Goal: Task Accomplishment & Management: Use online tool/utility

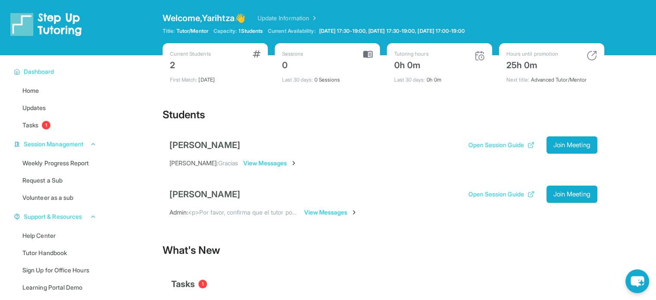
click at [42, 72] on span "Dashboard" at bounding box center [39, 71] width 31 height 9
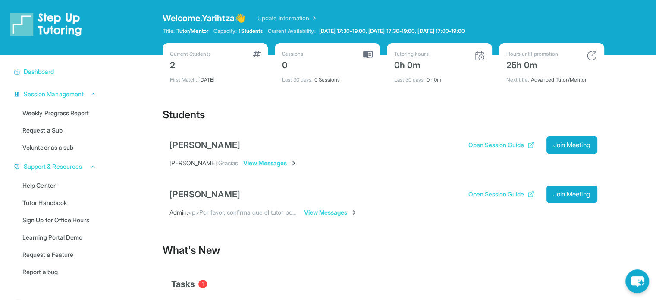
click at [372, 56] on img at bounding box center [367, 54] width 9 height 8
click at [47, 75] on span "Dashboard" at bounding box center [39, 71] width 31 height 9
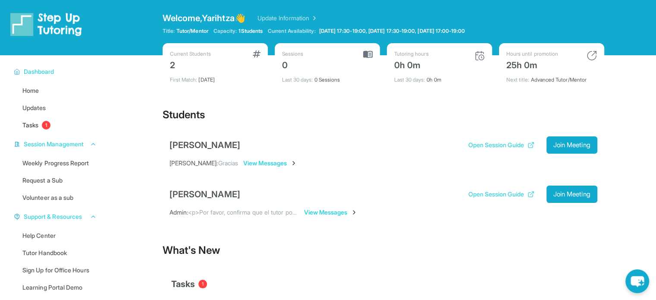
click at [38, 124] on span "Tasks" at bounding box center [30, 125] width 16 height 9
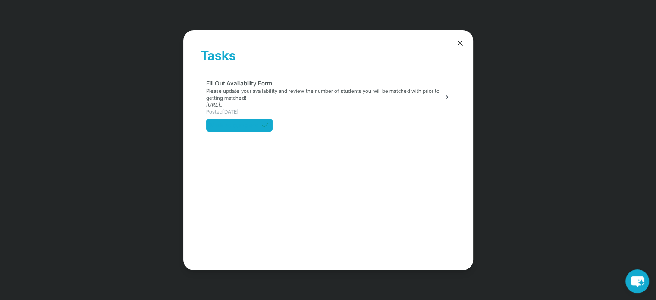
click at [246, 126] on span "Mark as complete" at bounding box center [234, 125] width 48 height 9
click at [459, 44] on icon at bounding box center [460, 43] width 4 height 4
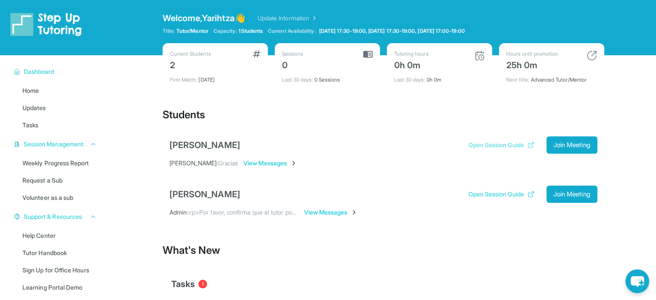
click at [487, 146] on button "Open Session Guide" at bounding box center [501, 145] width 66 height 9
click at [592, 144] on button "Join Meeting" at bounding box center [572, 144] width 51 height 17
click at [583, 139] on button "Join Meeting" at bounding box center [572, 144] width 51 height 17
click at [502, 143] on button "Open Session Guide" at bounding box center [501, 145] width 66 height 9
